Goal: Task Accomplishment & Management: Complete application form

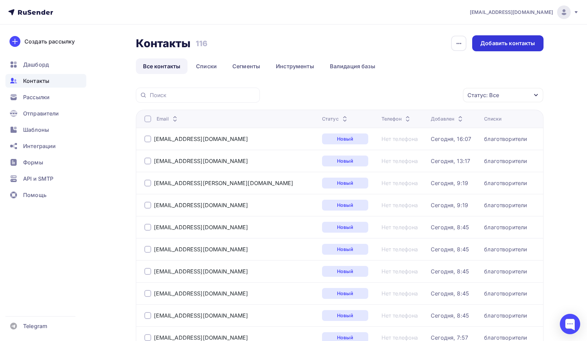
click at [518, 48] on div "Добавить контакты" at bounding box center [507, 43] width 71 height 16
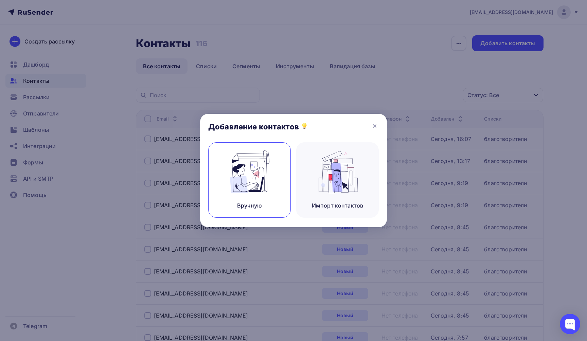
click at [266, 175] on img at bounding box center [250, 172] width 46 height 43
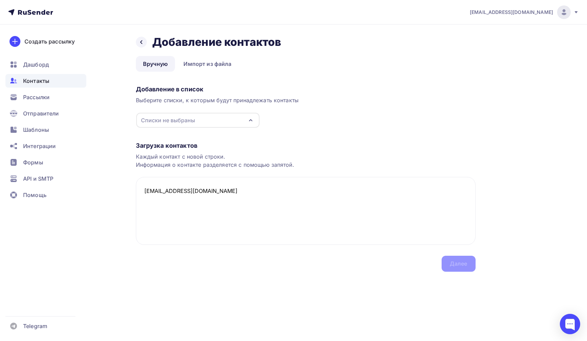
click at [250, 121] on icon "button" at bounding box center [251, 120] width 8 height 8
type textarea "[EMAIL_ADDRESS][DOMAIN_NAME]"
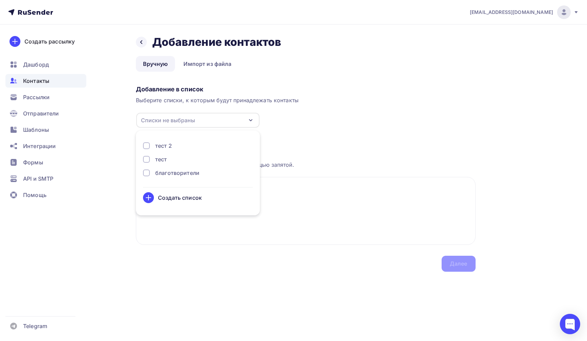
click at [192, 173] on div "благотворители" at bounding box center [177, 173] width 44 height 8
click at [462, 267] on div "Далее" at bounding box center [459, 264] width 18 height 8
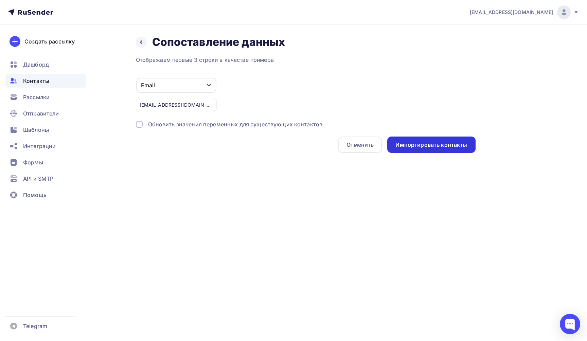
click at [442, 147] on div "Импортировать контакты" at bounding box center [432, 145] width 72 height 8
